Goal: Transaction & Acquisition: Purchase product/service

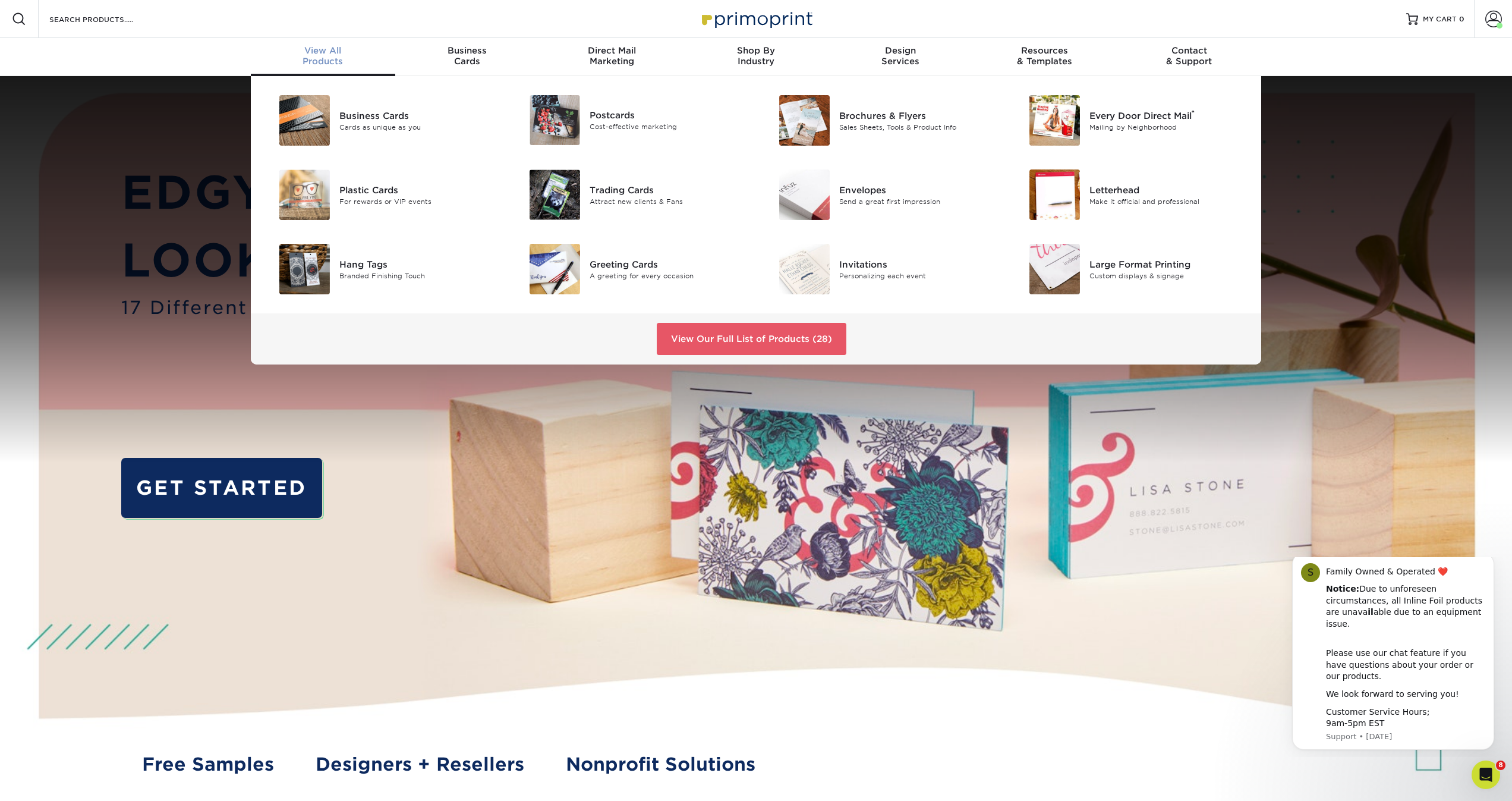
click at [327, 58] on div "View All Products" at bounding box center [322, 56] width 144 height 21
click at [756, 343] on link "View Our Full List of Products (28)" at bounding box center [751, 338] width 190 height 32
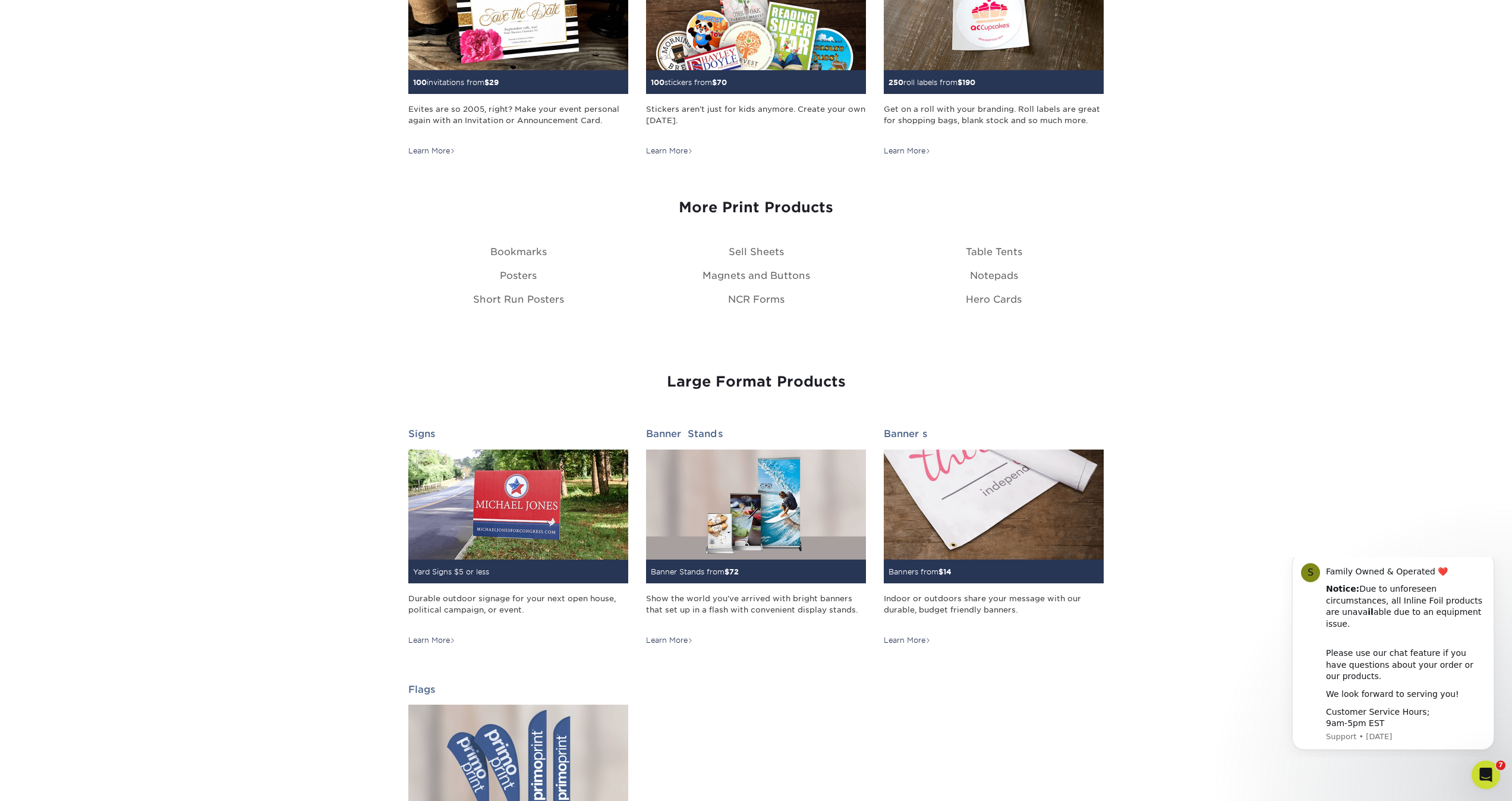
scroll to position [1293, 0]
click at [983, 249] on link "Table Tents" at bounding box center [993, 252] width 56 height 12
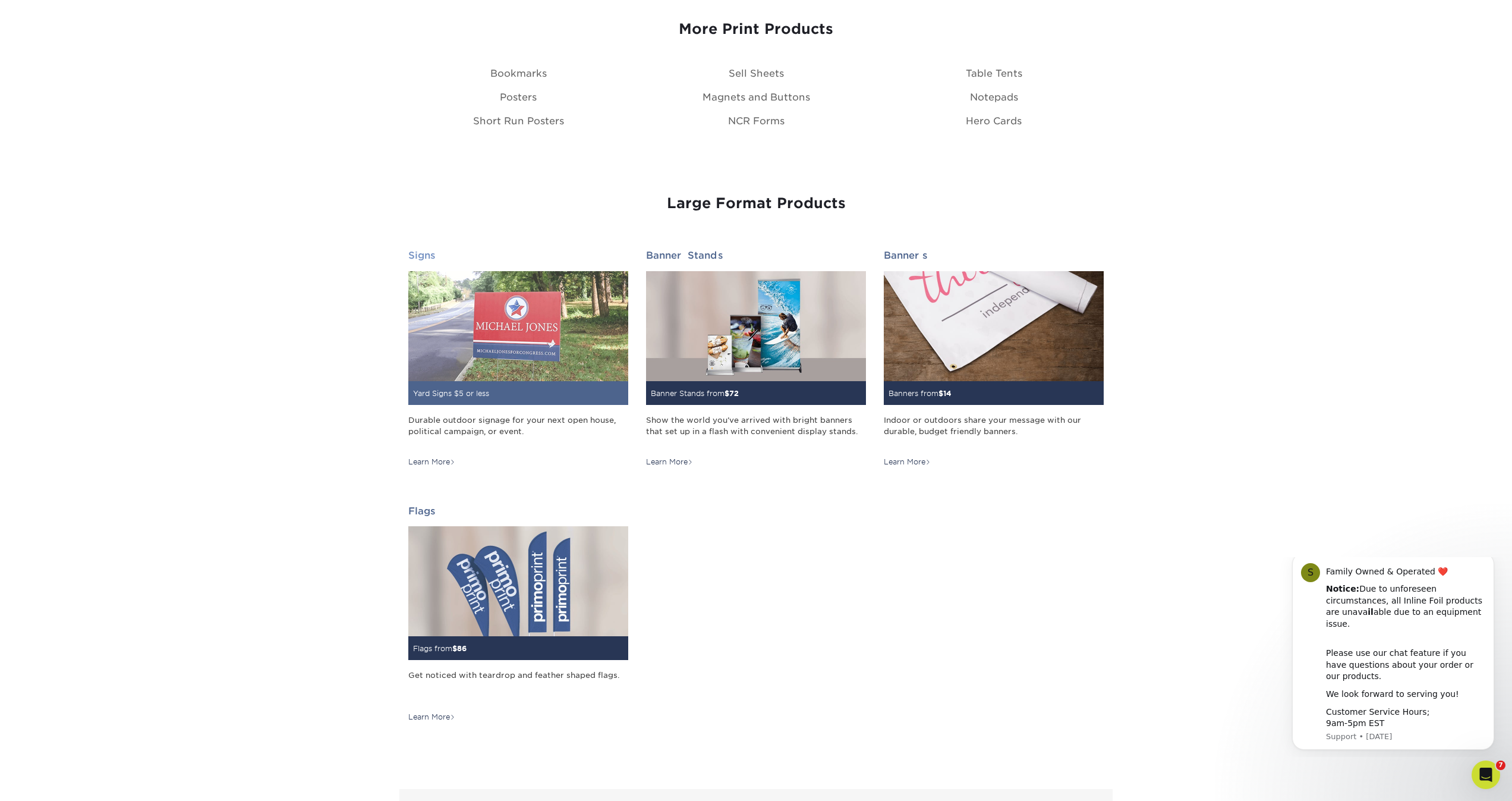
scroll to position [1471, 0]
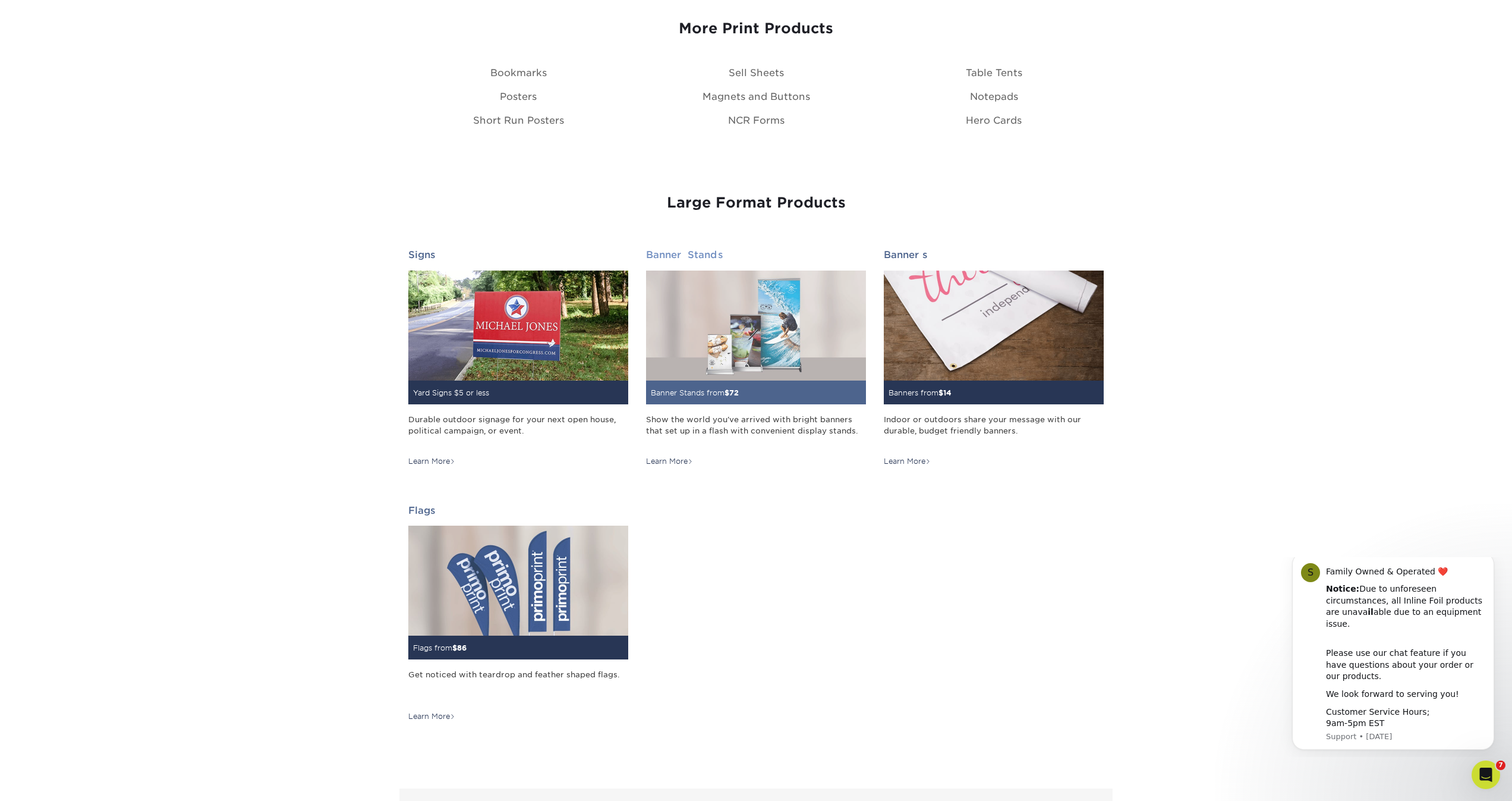
click at [750, 365] on img at bounding box center [755, 325] width 220 height 110
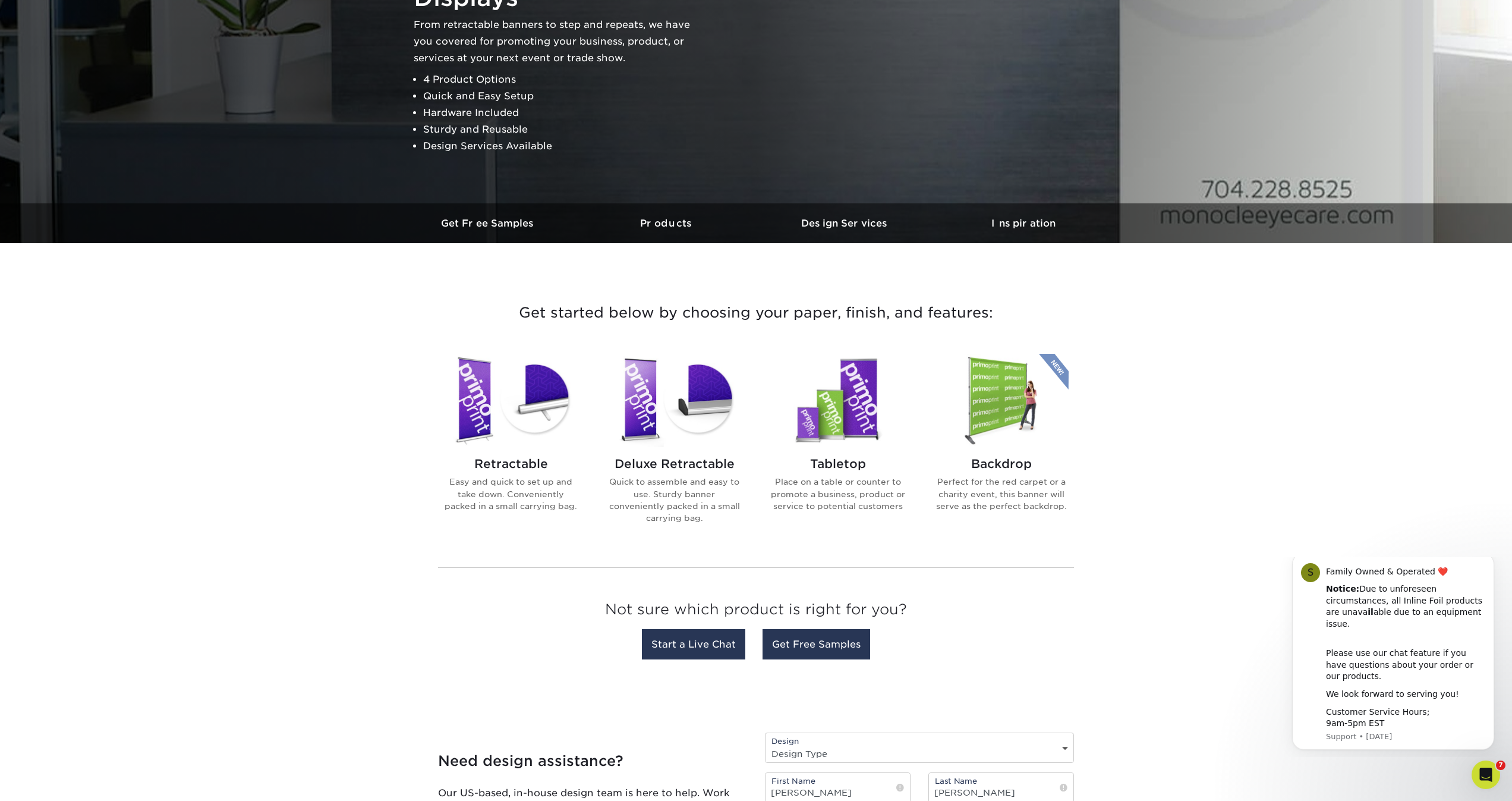
click at [817, 433] on img at bounding box center [837, 400] width 135 height 93
click at [650, 461] on h2 "Deluxe Retractable" at bounding box center [674, 463] width 135 height 15
click at [996, 406] on img at bounding box center [1000, 400] width 135 height 93
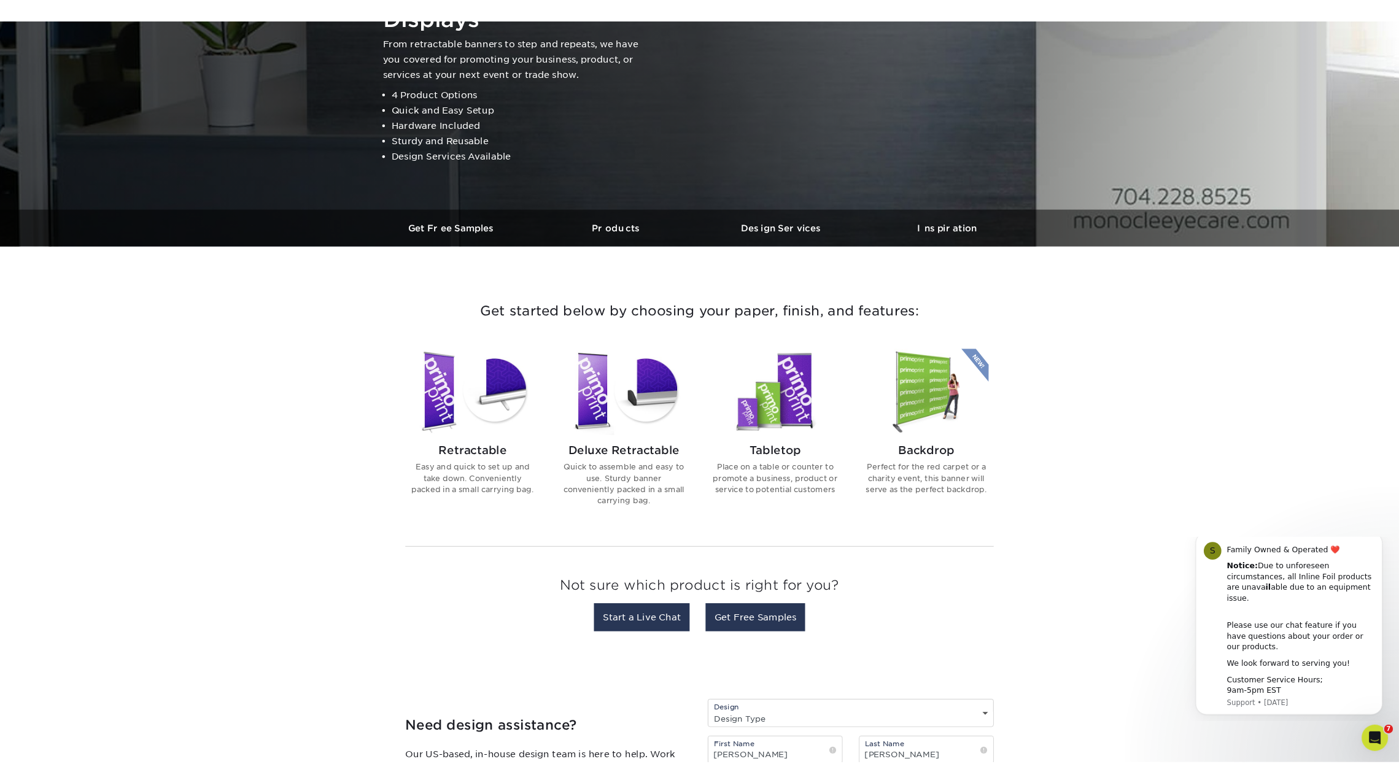
scroll to position [175, 0]
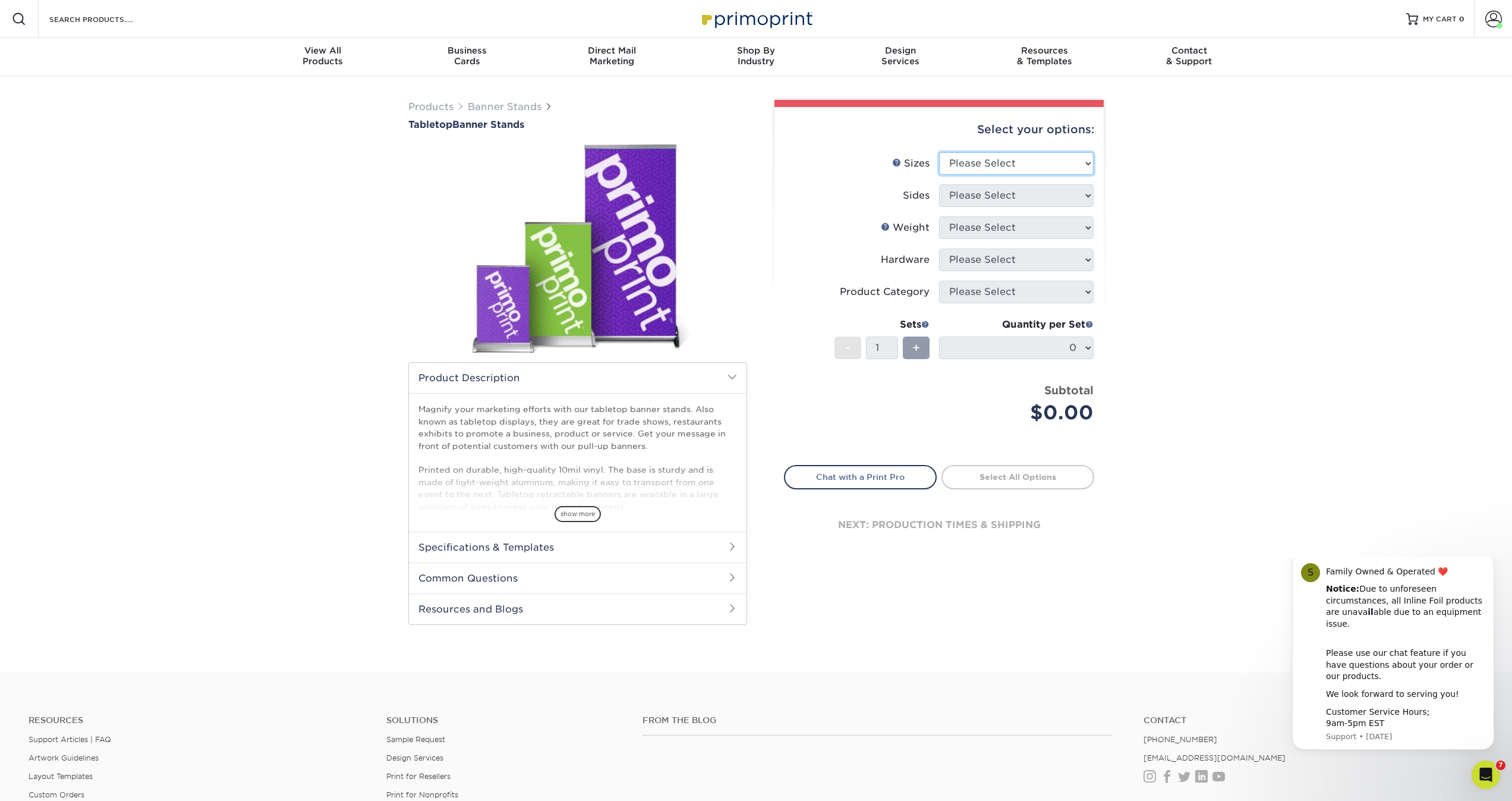
select select "15.75x32.00"
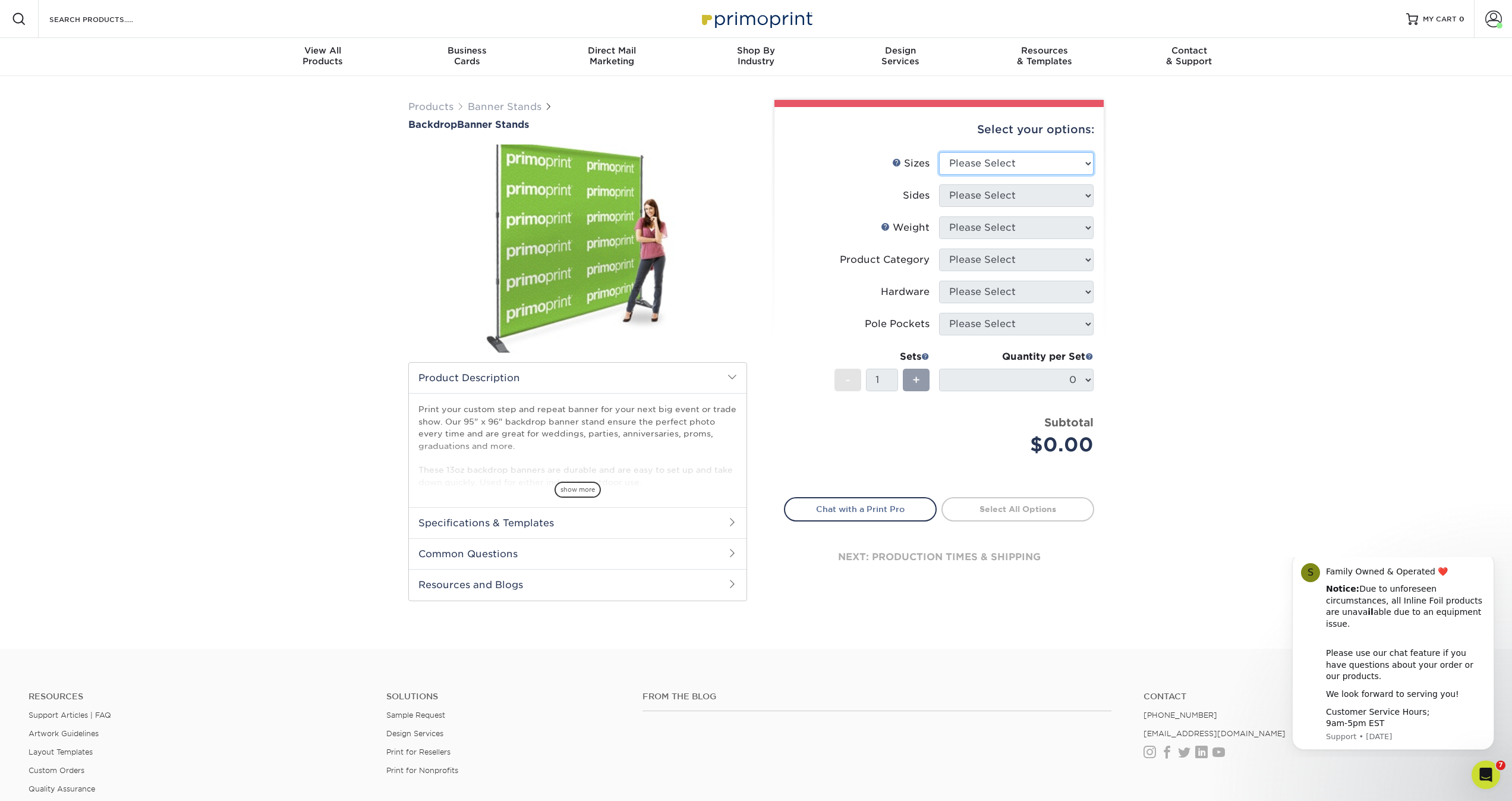
select select "95.00x96.00"
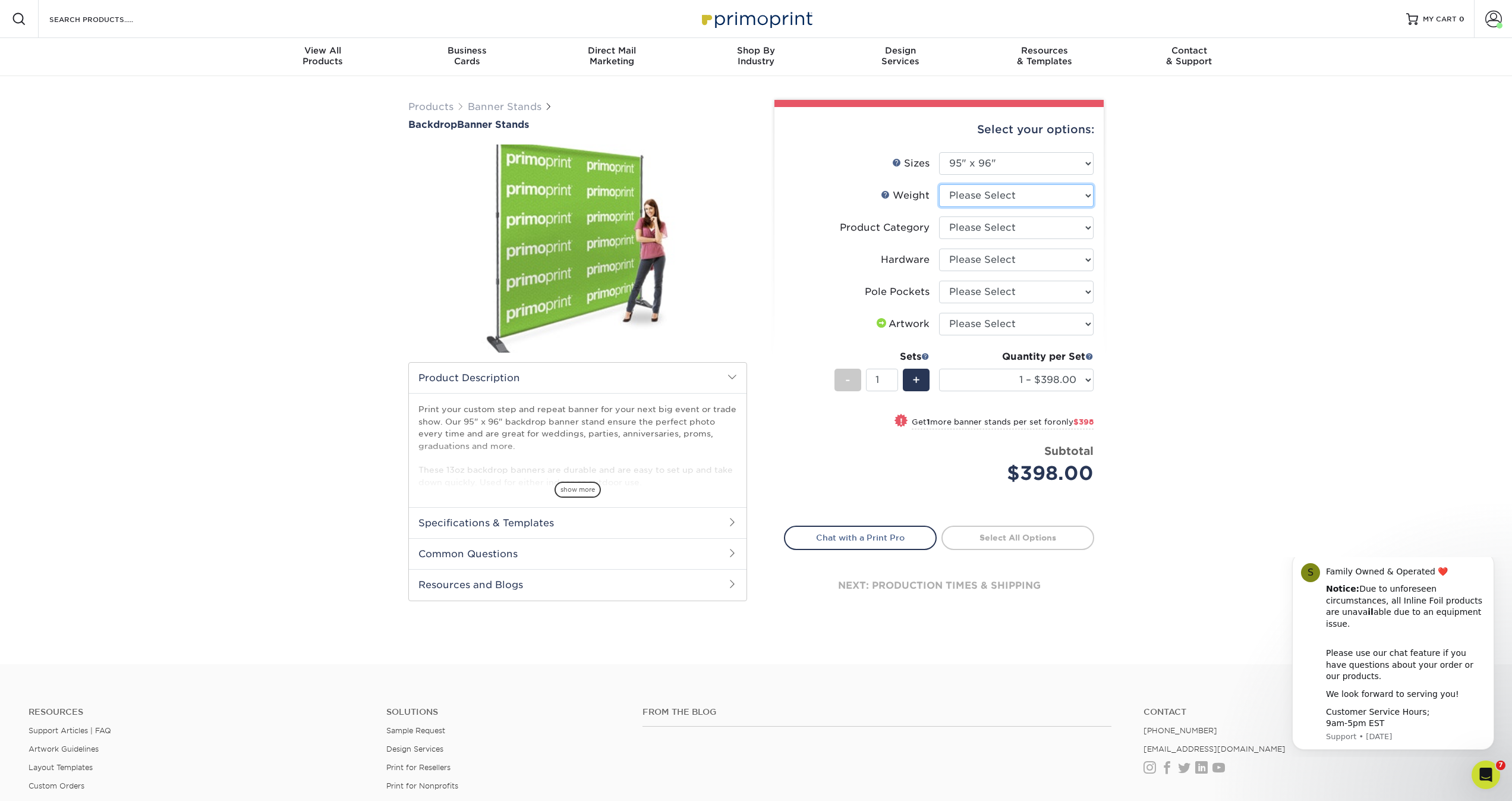
select select "13OZOUTDOOR"
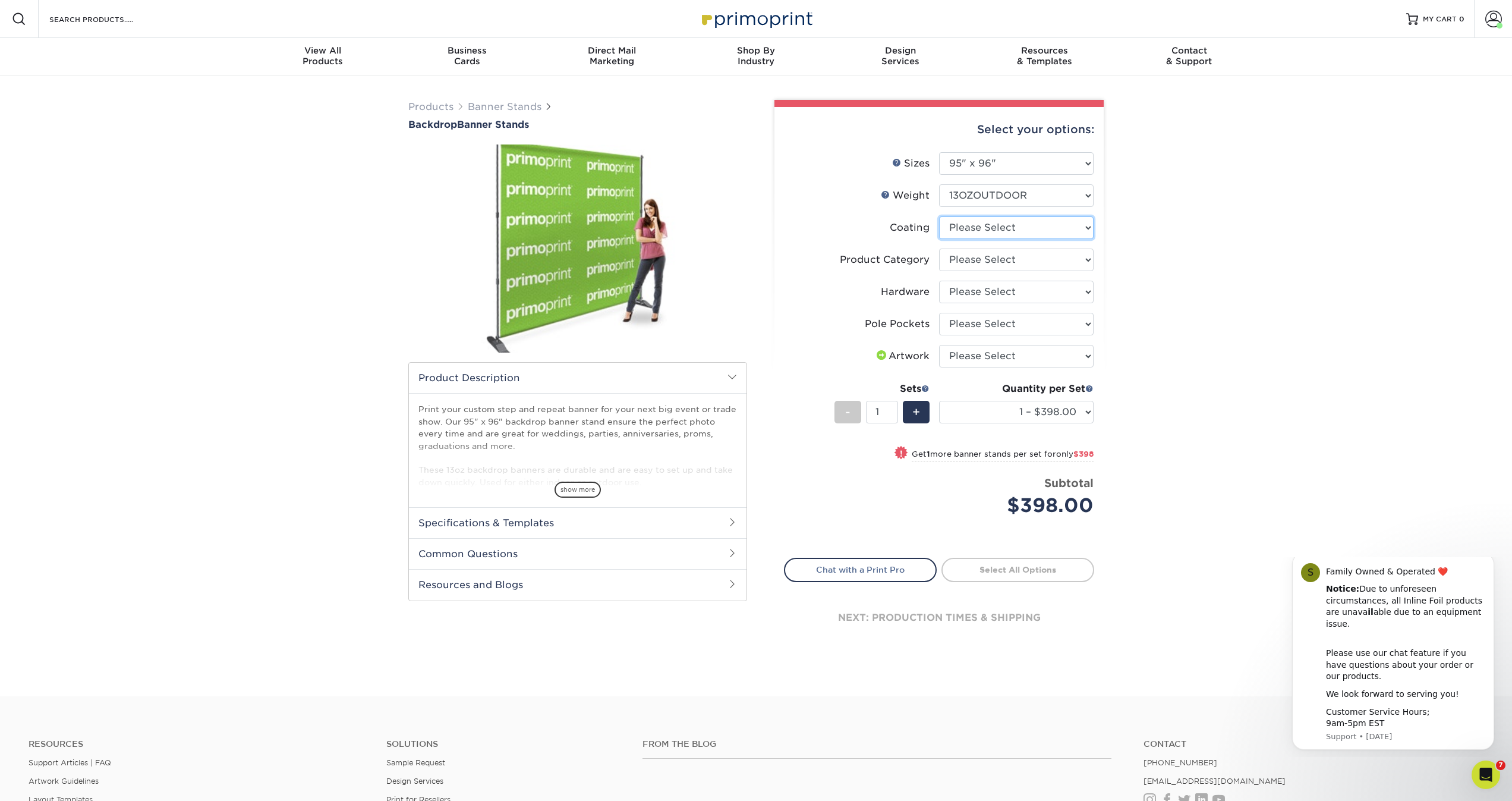
select select "3e7618de-abca-4bda-9f97-8b9129e913d8"
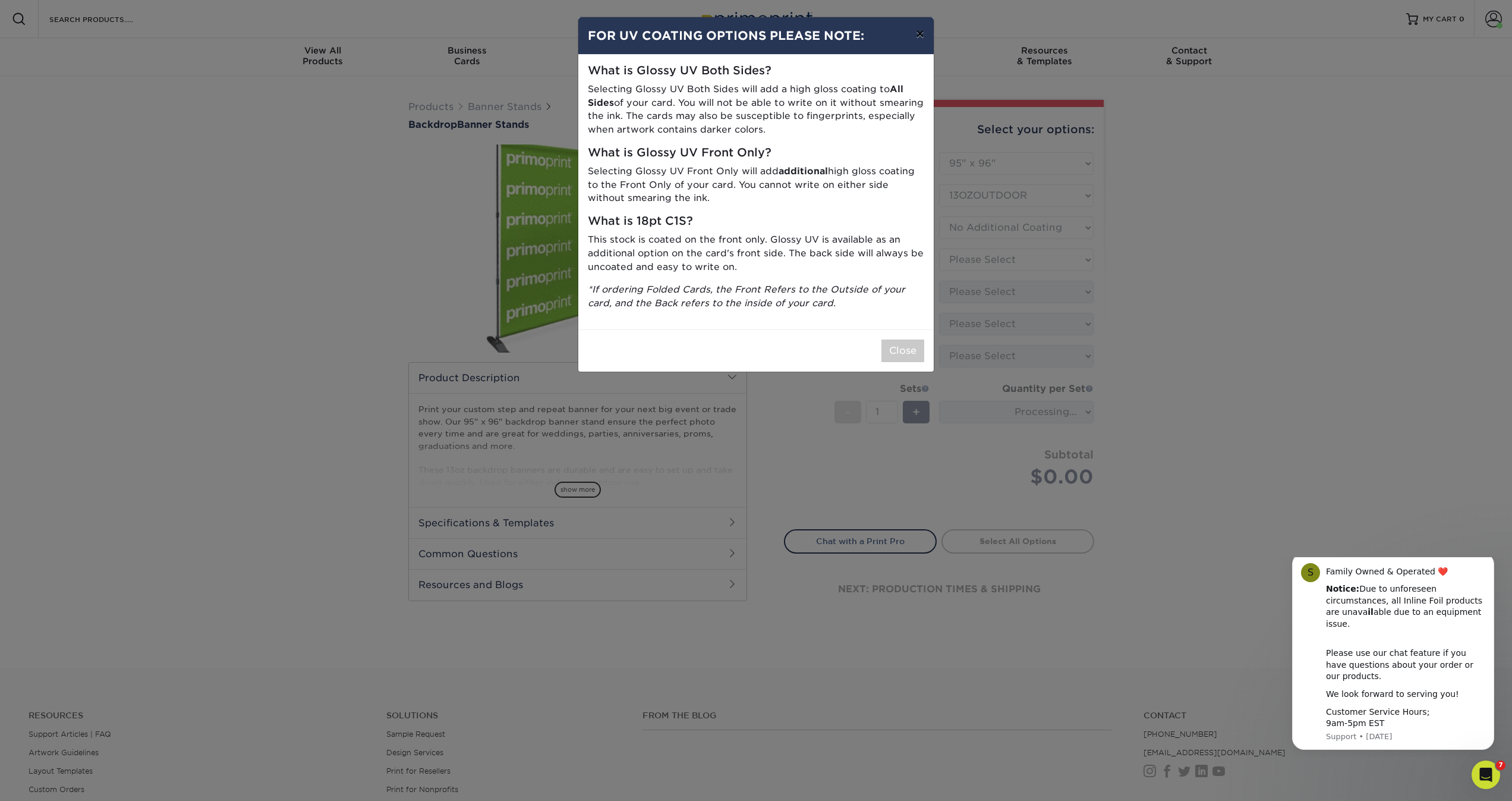
click at [920, 43] on button "×" at bounding box center [920, 34] width 27 height 33
